Goal: Find specific page/section: Find specific page/section

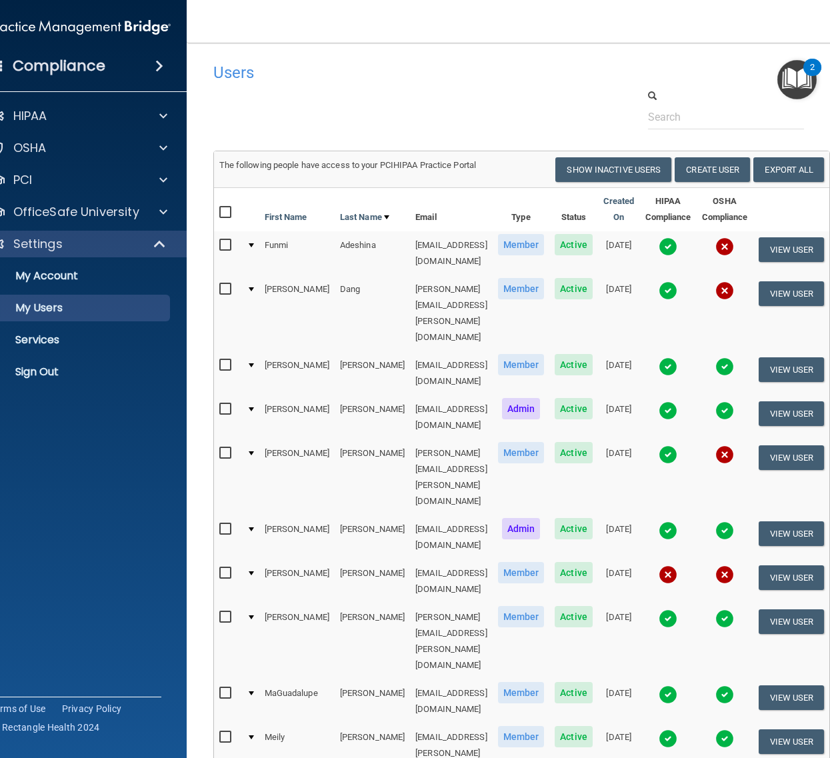
select select "20"
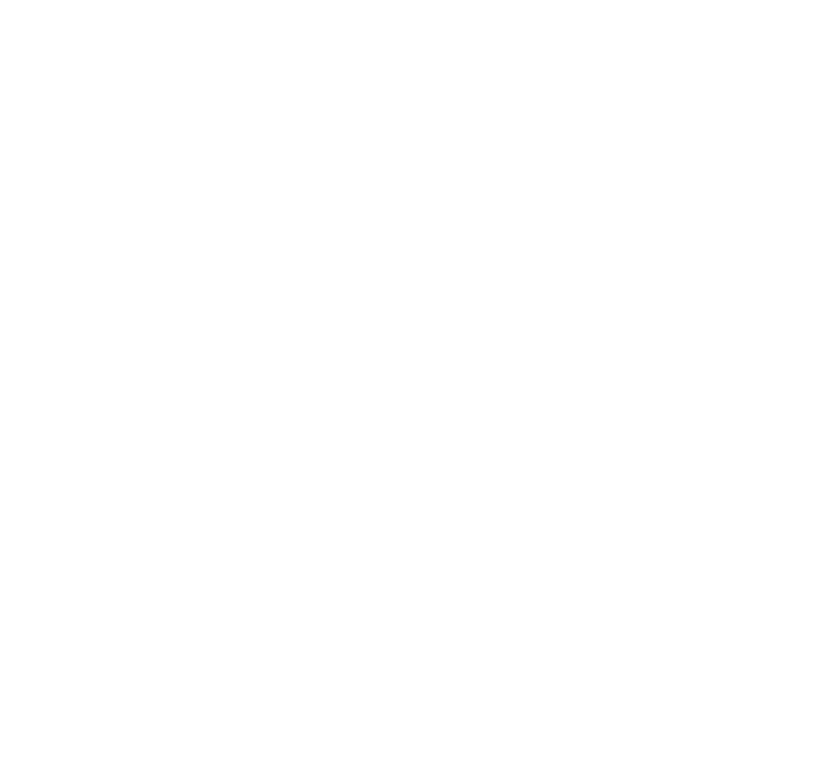
select select "20"
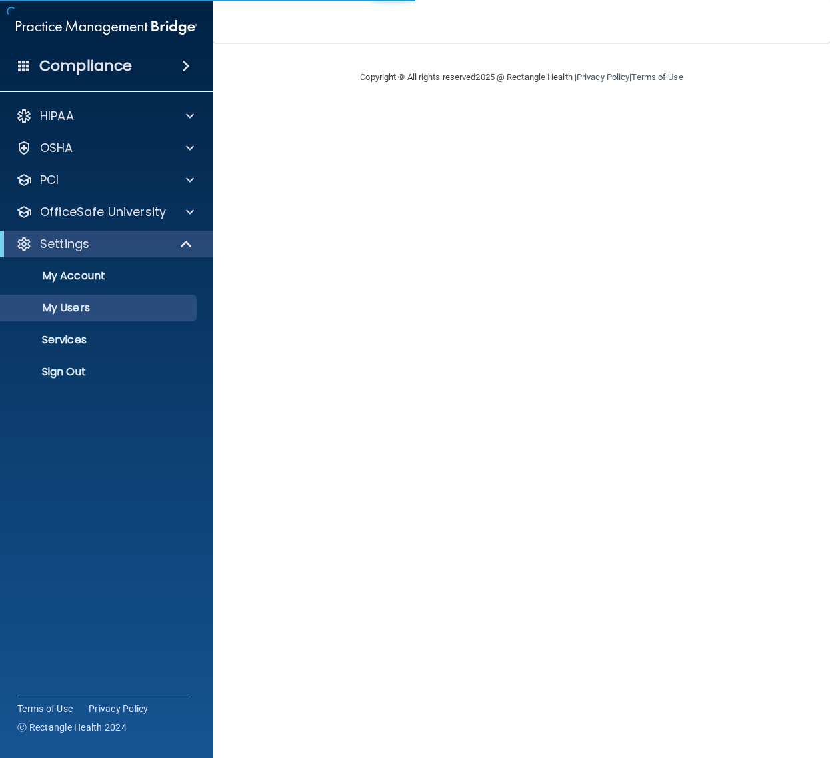
select select "20"
